Goal: Task Accomplishment & Management: Complete application form

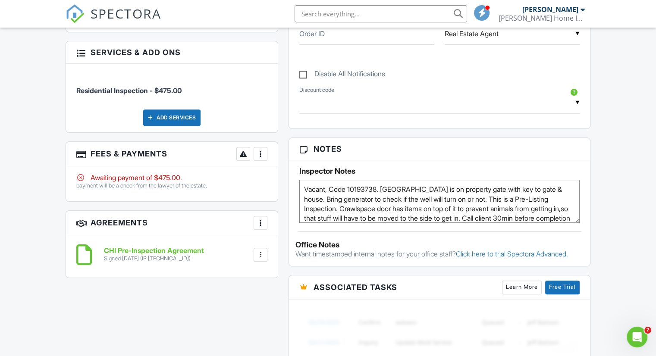
click at [378, 188] on textarea "Vacant, Code 10193738. Lock box is on property gate with key to gate & house. B…" at bounding box center [439, 201] width 280 height 43
click at [552, 186] on textarea "Vacant, Code 10193738. Lock box is on property gate with key to gate & house. B…" at bounding box center [439, 201] width 280 height 43
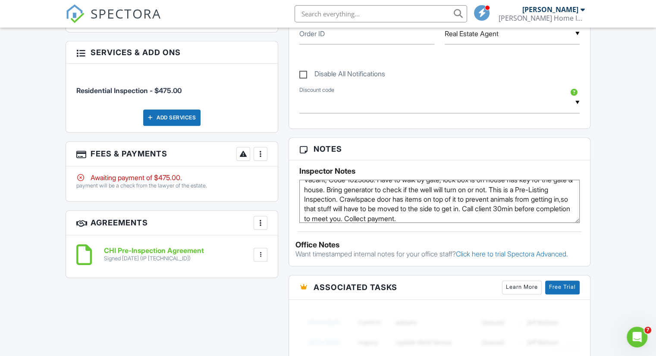
scroll to position [14, 0]
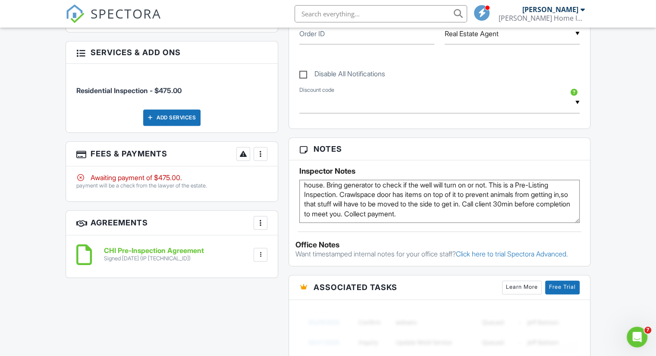
click at [343, 200] on textarea "Vacant, Code 10193738. Lock box is on property gate with key to gate & house. B…" at bounding box center [439, 201] width 280 height 43
type textarea "Vacant, Code 1025866. Have to walk by gate, lock box is on house has key for th…"
click at [250, 325] on div "All emails and texts are disabled for this inspection! All emails and texts hav…" at bounding box center [327, 157] width 535 height 707
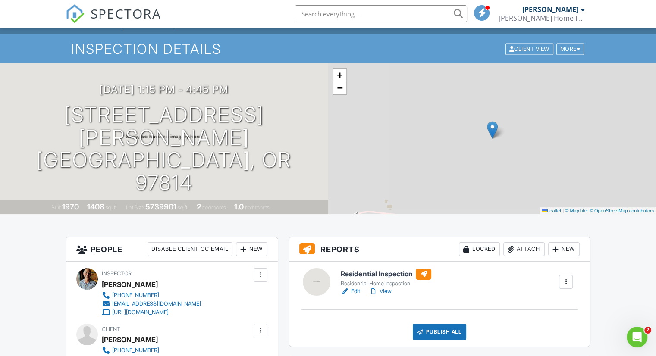
scroll to position [0, 0]
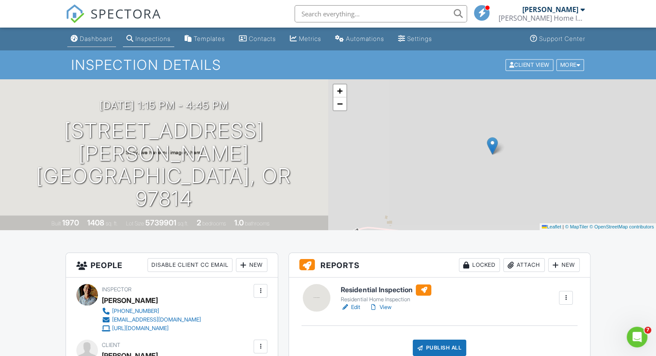
click at [99, 37] on div "Dashboard" at bounding box center [96, 38] width 33 height 7
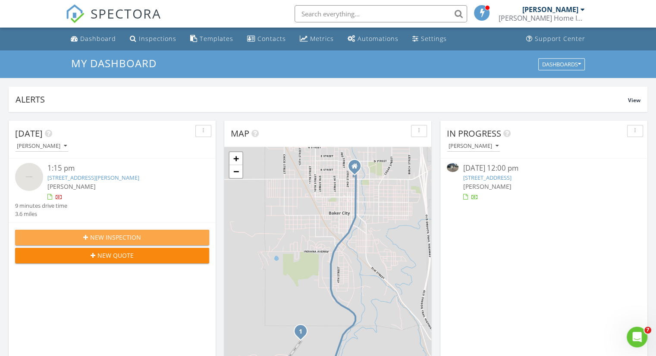
click at [125, 237] on span "New Inspection" at bounding box center [115, 237] width 51 height 9
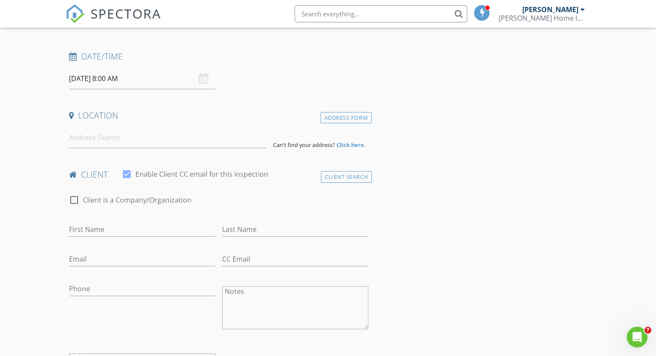
scroll to position [119, 0]
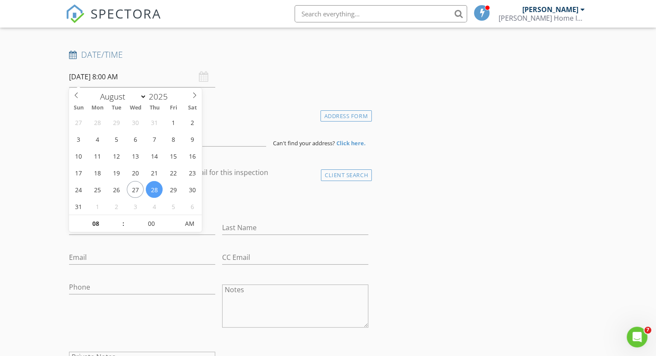
click at [106, 81] on input "[DATE] 8:00 AM" at bounding box center [142, 76] width 146 height 21
type input "08/29/2025 8:00 AM"
type input "09"
type input "[DATE] 9:00 AM"
click at [119, 217] on span at bounding box center [119, 219] width 6 height 9
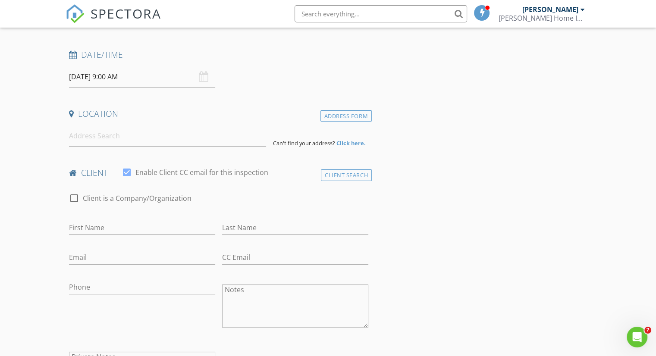
click at [88, 135] on input at bounding box center [167, 135] width 197 height 21
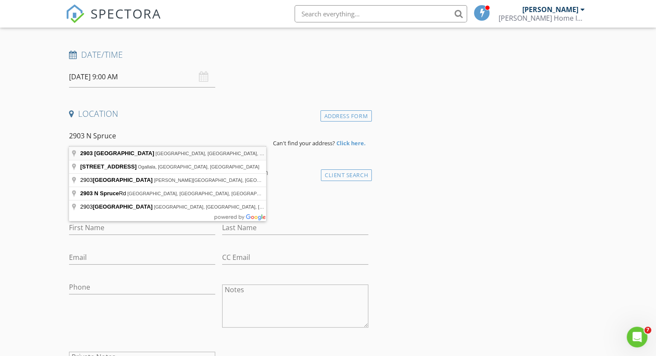
type input "2903 North Spruce Street, La Grande, OR, USA"
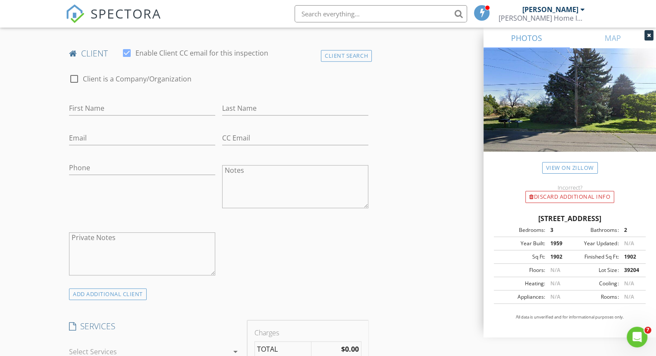
scroll to position [447, 0]
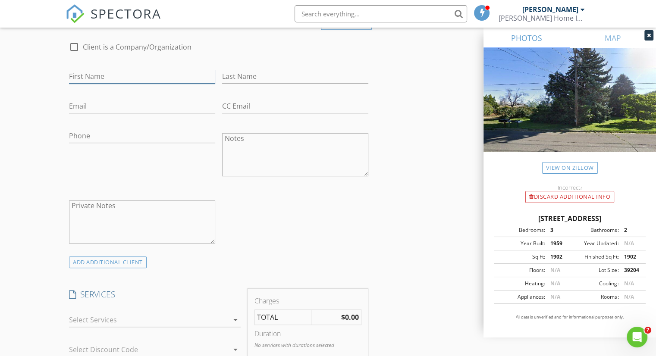
click at [107, 76] on input "First Name" at bounding box center [142, 76] width 146 height 14
type input "Amber"
type input "Hibbert"
click at [107, 100] on input "Email" at bounding box center [142, 106] width 146 height 14
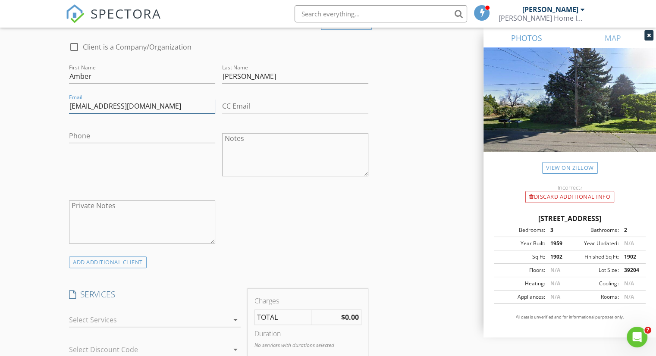
type input "ahibbert29@yahoo.com"
click at [107, 131] on input "Phone" at bounding box center [142, 136] width 146 height 14
click at [78, 136] on input "551-251-2323" at bounding box center [142, 136] width 146 height 14
type input "541-251-2323"
click at [62, 170] on div "New Inspection Click here to use the New Order Form INSPECTOR(S) check_box Seba…" at bounding box center [328, 346] width 656 height 1484
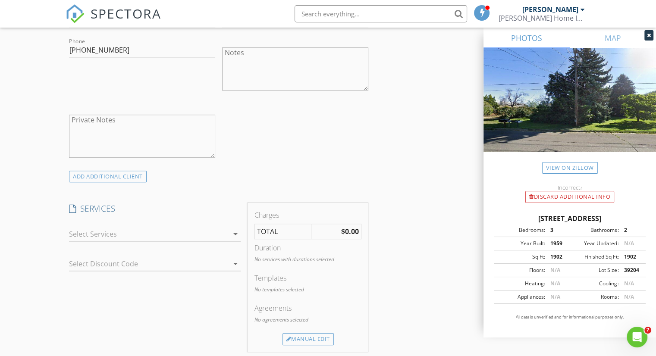
scroll to position [533, 0]
click at [109, 176] on div "ADD ADDITIONAL client" at bounding box center [108, 176] width 78 height 12
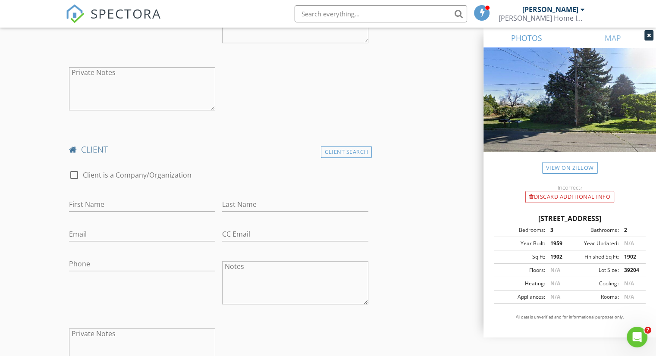
scroll to position [688, 0]
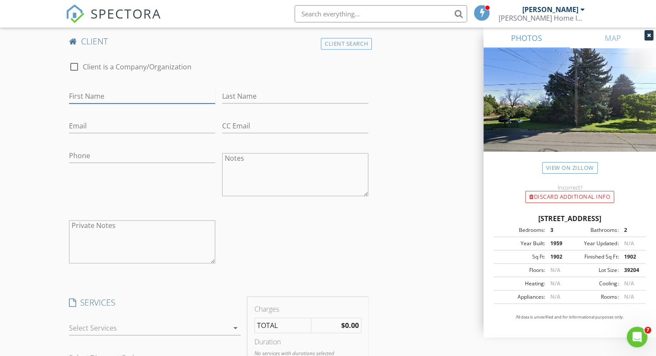
click at [113, 95] on input "First Name" at bounding box center [142, 96] width 146 height 14
type input "Tanner"
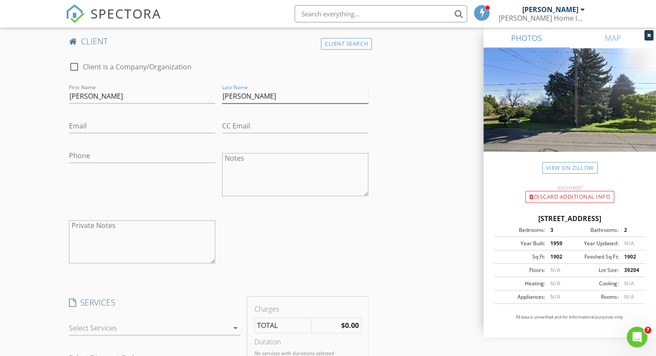
type input "Hibbert"
click at [47, 178] on div "New Inspection Click here to use the New Order Form INSPECTOR(S) check_box Seba…" at bounding box center [328, 228] width 656 height 1733
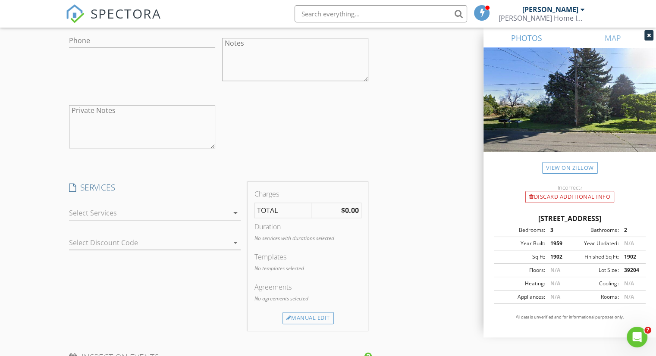
scroll to position [895, 0]
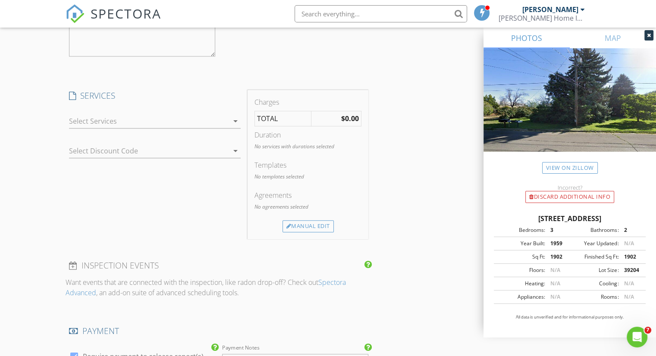
click at [236, 118] on icon "arrow_drop_down" at bounding box center [235, 121] width 10 height 10
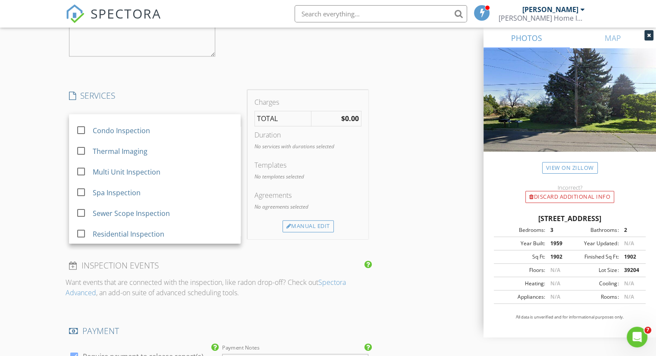
scroll to position [98, 0]
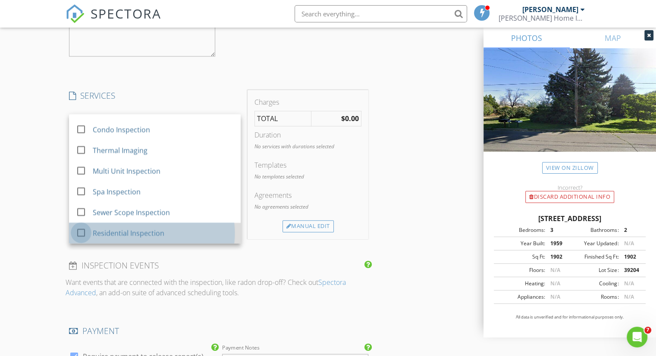
click at [82, 230] on div at bounding box center [81, 232] width 15 height 15
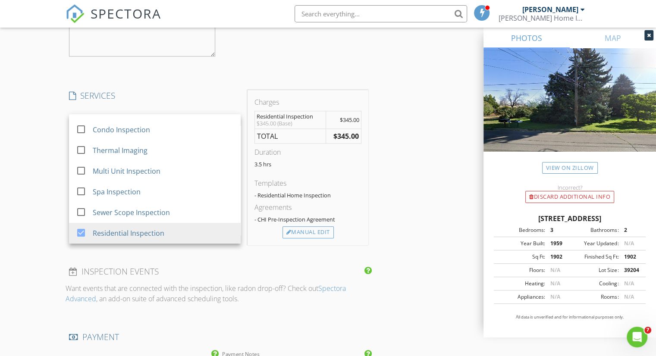
click at [32, 190] on div "New Inspection Click here to use the New Order Form INSPECTOR(S) check_box Seba…" at bounding box center [328, 25] width 656 height 1739
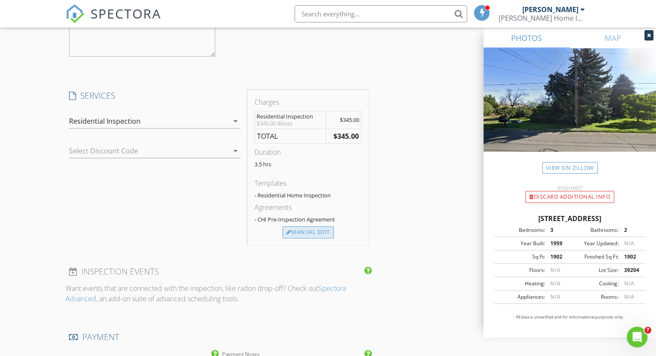
click at [312, 231] on div "Manual Edit" at bounding box center [307, 232] width 51 height 12
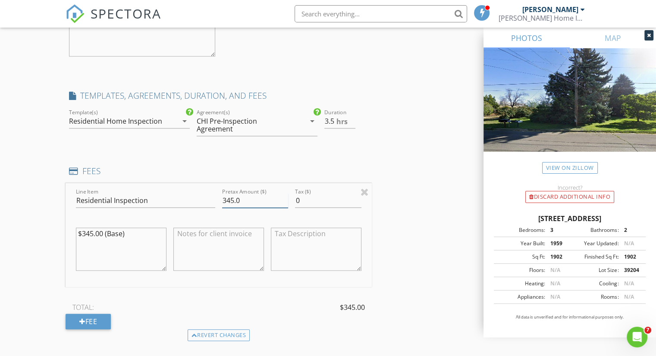
click at [232, 194] on input "345.0" at bounding box center [255, 201] width 66 height 14
type input "412.0"
click at [128, 228] on textarea "$345.00 (Base)" at bounding box center [121, 249] width 91 height 43
type textarea "$"
click at [51, 201] on div "New Inspection Click here to use the New Order Form INSPECTOR(S) check_box Seba…" at bounding box center [328, 73] width 656 height 1835
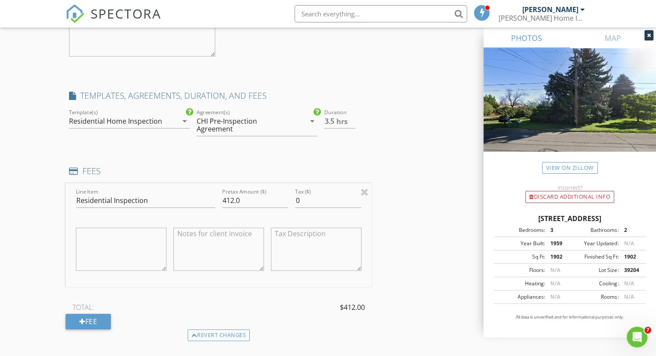
click at [49, 201] on div "New Inspection Click here to use the New Order Form INSPECTOR(S) check_box Seba…" at bounding box center [328, 73] width 656 height 1835
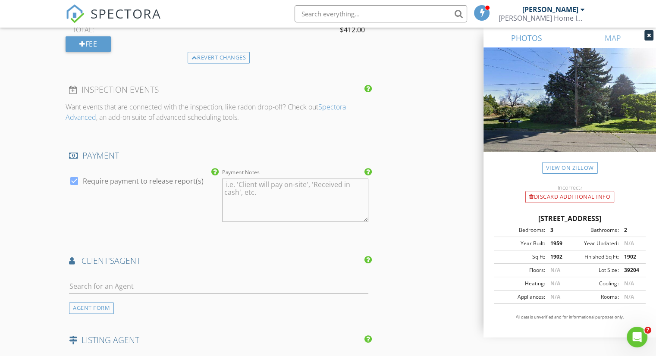
scroll to position [1223, 0]
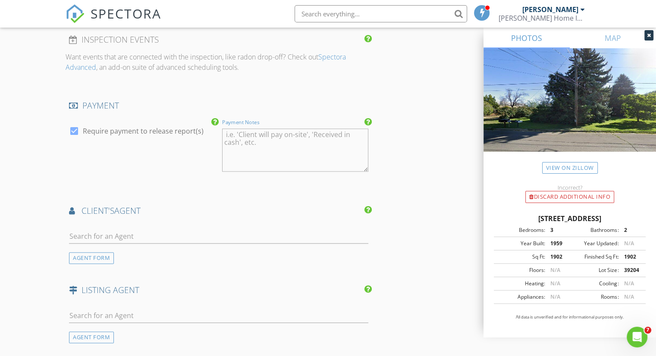
click at [229, 128] on textarea "Payment Notes" at bounding box center [295, 149] width 146 height 43
type textarea "client will pay on site"
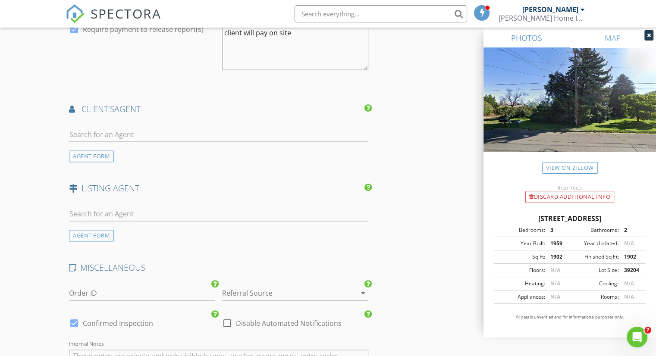
scroll to position [1326, 0]
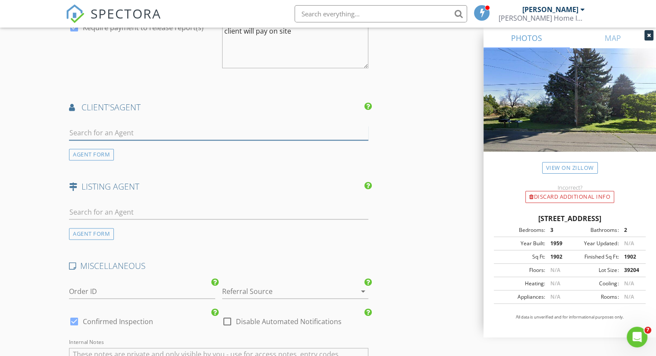
click at [108, 126] on input "text" at bounding box center [218, 133] width 299 height 14
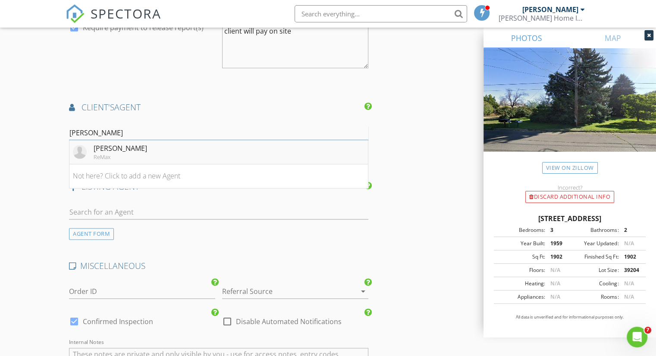
type input "Cody"
click at [121, 143] on div "Cody McKinnis" at bounding box center [120, 148] width 53 height 10
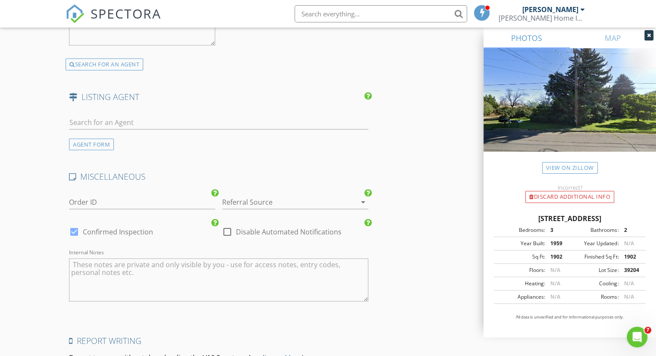
scroll to position [1705, 0]
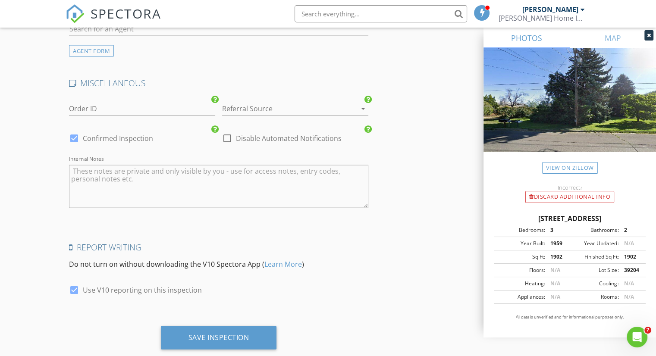
click at [249, 102] on div at bounding box center [283, 109] width 122 height 14
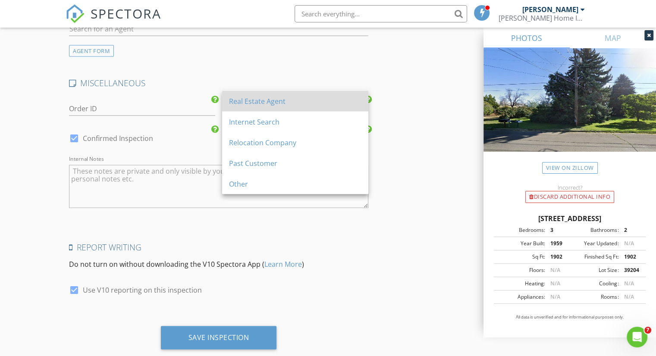
click at [257, 100] on div "Real Estate Agent" at bounding box center [295, 101] width 132 height 10
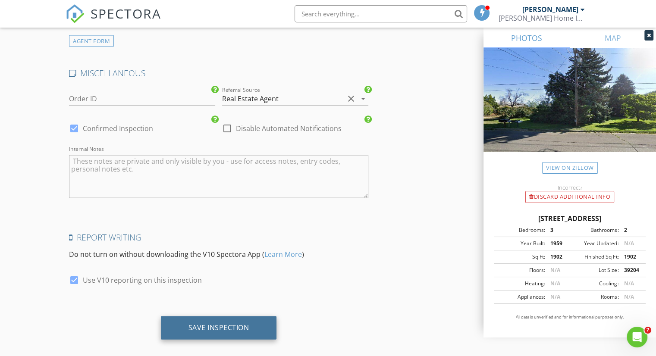
click at [216, 323] on div "Save Inspection" at bounding box center [218, 327] width 61 height 9
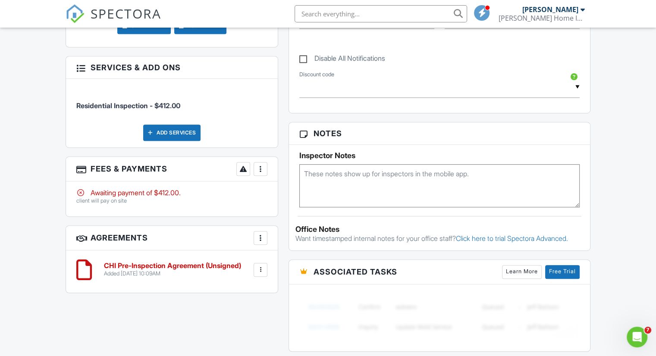
scroll to position [466, 0]
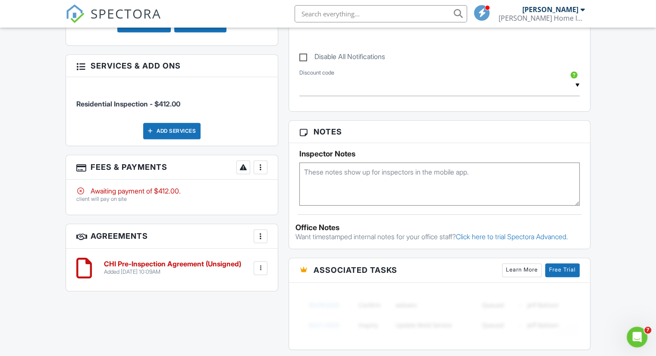
click at [306, 177] on textarea at bounding box center [439, 184] width 280 height 43
type textarea "Occupied, door will be unlocked. Call clients 15min before completion to meet y…"
click at [44, 203] on div "Dashboard Inspections Templates Contacts Metrics Automations Settings Support C…" at bounding box center [328, 107] width 656 height 1091
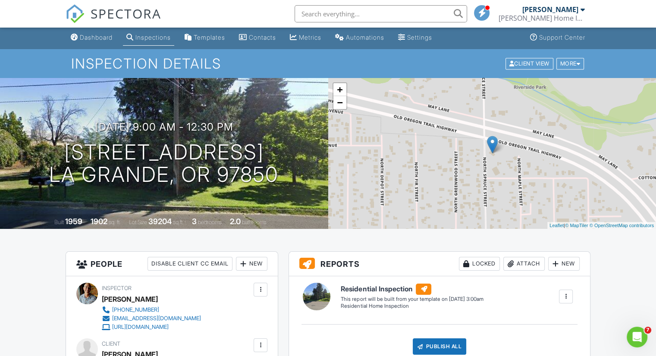
scroll to position [0, 0]
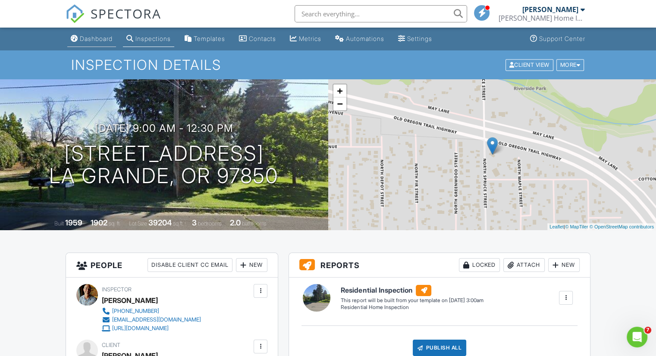
click at [98, 38] on div "Dashboard" at bounding box center [96, 38] width 33 height 7
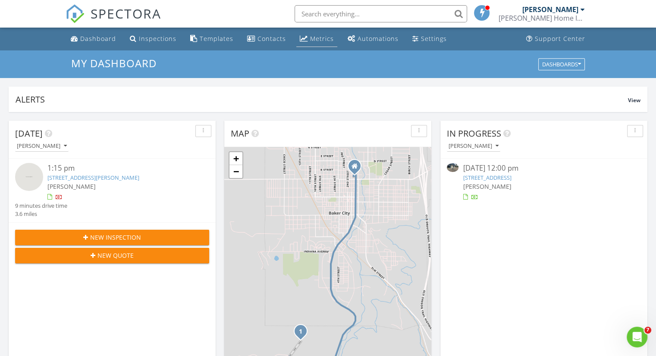
click at [314, 37] on div "Metrics" at bounding box center [322, 38] width 24 height 8
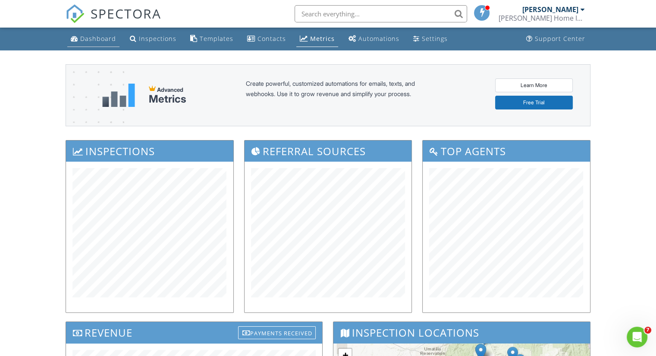
click at [111, 38] on div "Dashboard" at bounding box center [98, 38] width 36 height 8
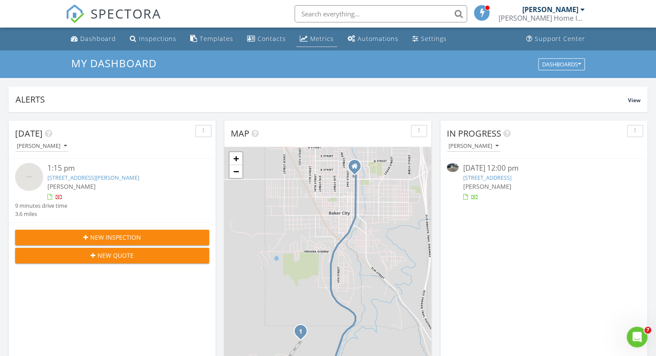
click at [320, 37] on div "Metrics" at bounding box center [322, 38] width 24 height 8
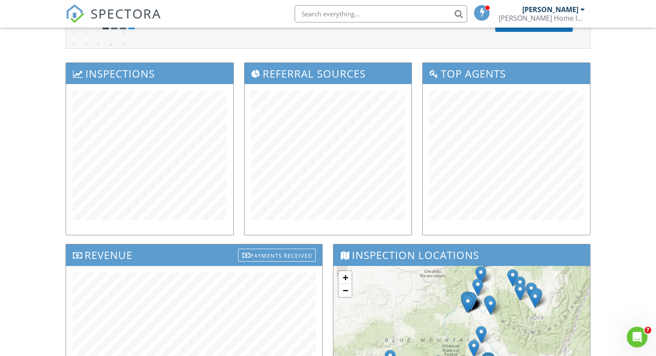
scroll to position [47, 0]
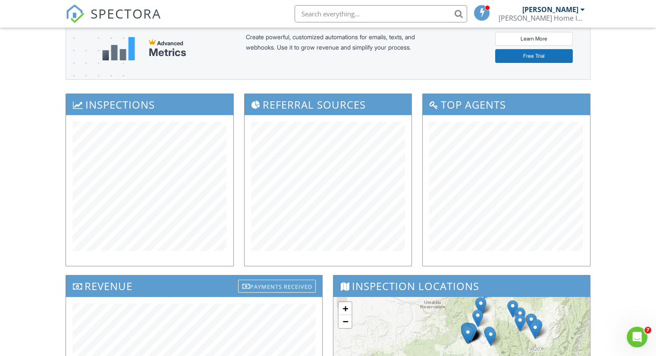
click at [28, 178] on div "Dashboard Inspections Templates Contacts Metrics Automations Settings Support C…" at bounding box center [328, 298] width 656 height 635
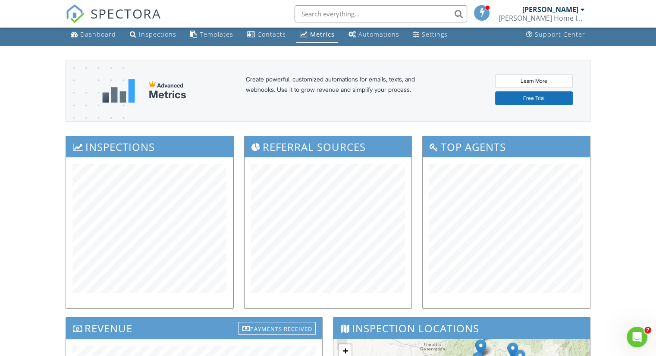
scroll to position [0, 0]
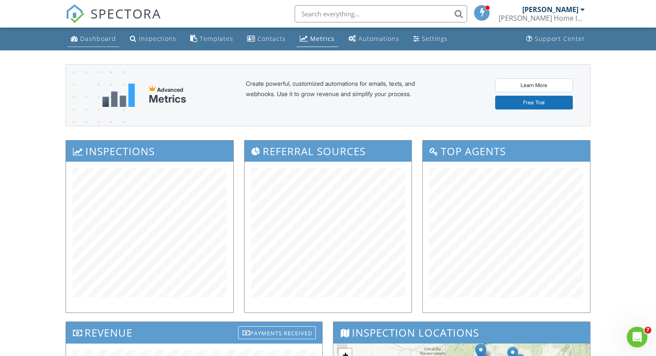
click at [91, 40] on div "Dashboard" at bounding box center [98, 38] width 36 height 8
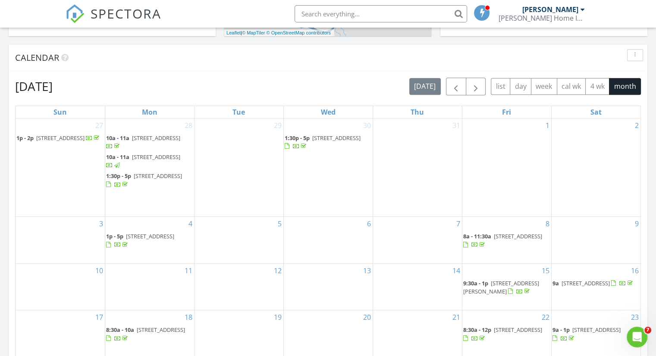
scroll to position [328, 0]
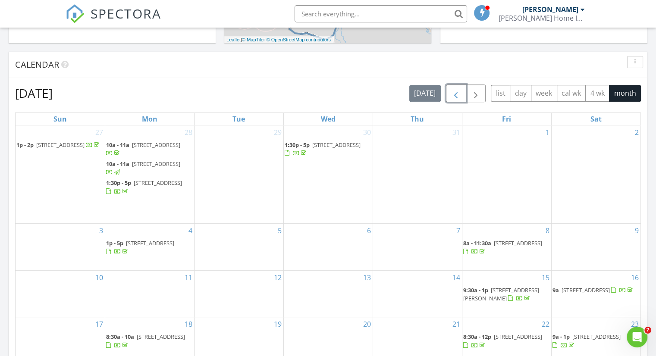
click at [455, 88] on button "button" at bounding box center [456, 93] width 20 height 18
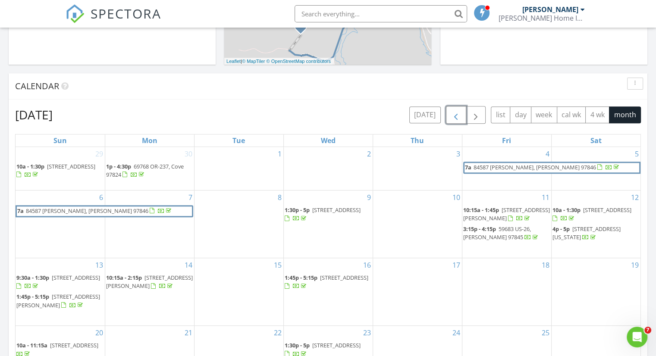
scroll to position [293, 0]
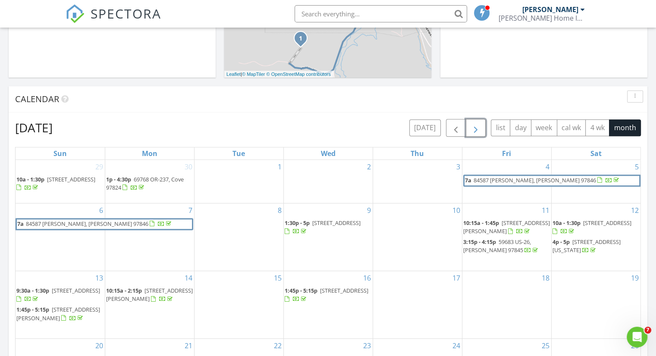
click at [474, 131] on span "button" at bounding box center [475, 128] width 10 height 10
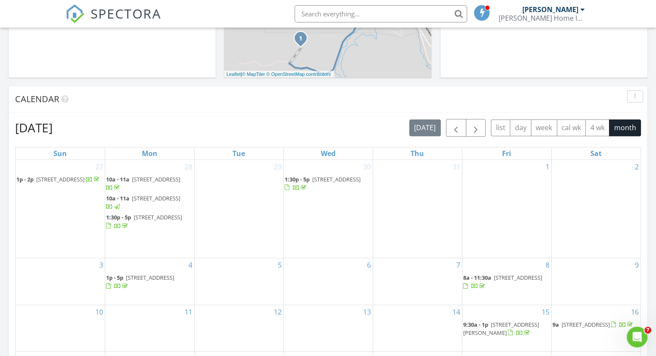
click at [274, 119] on div "[DATE] [DATE] list day week cal wk 4 wk month" at bounding box center [327, 128] width 625 height 18
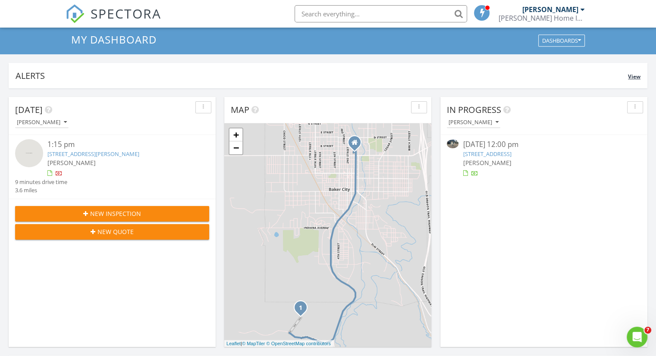
scroll to position [0, 0]
